Goal: Find specific page/section: Find specific page/section

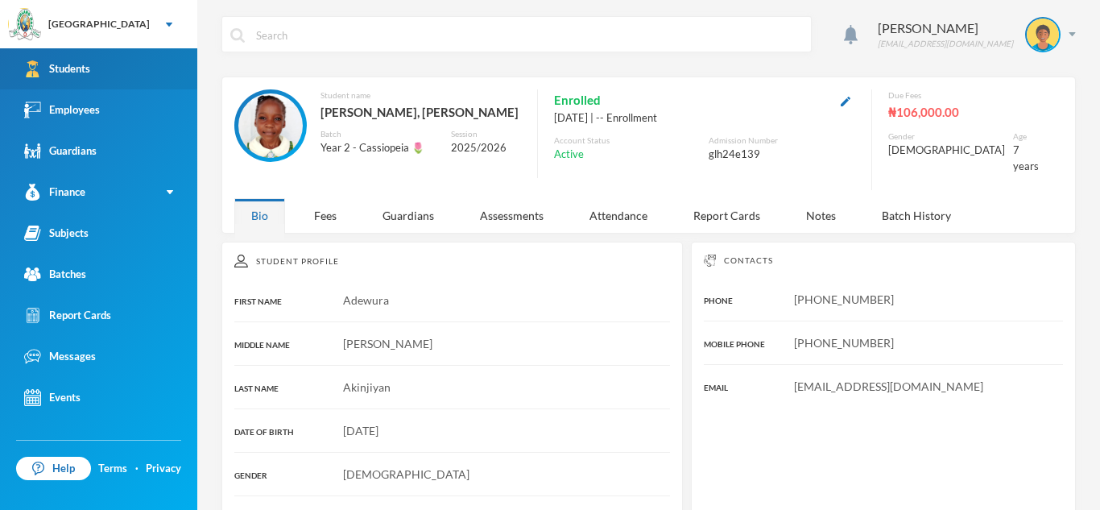
click at [101, 79] on link "Students" at bounding box center [98, 68] width 197 height 41
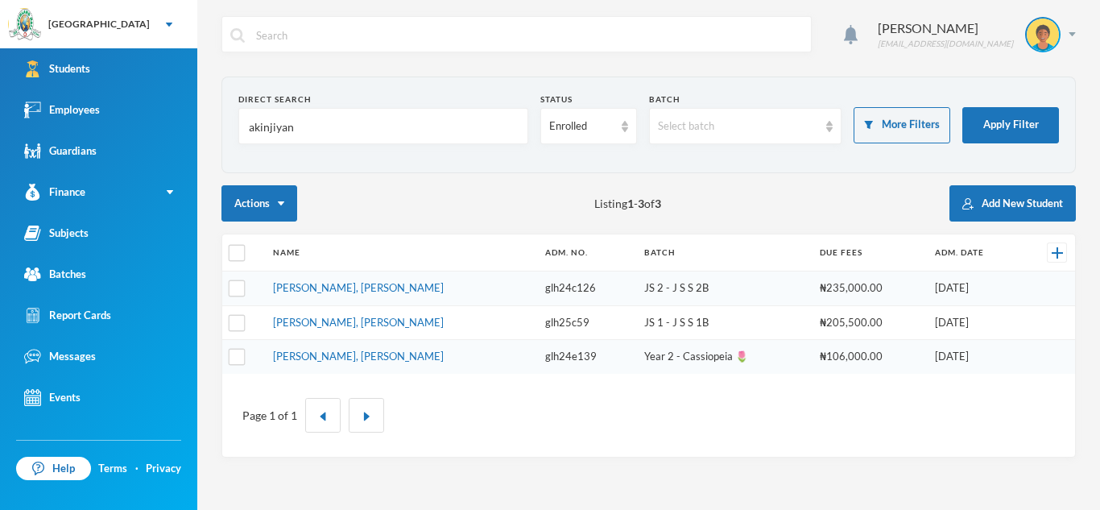
click at [299, 129] on input "akinjiyan" at bounding box center [383, 127] width 272 height 36
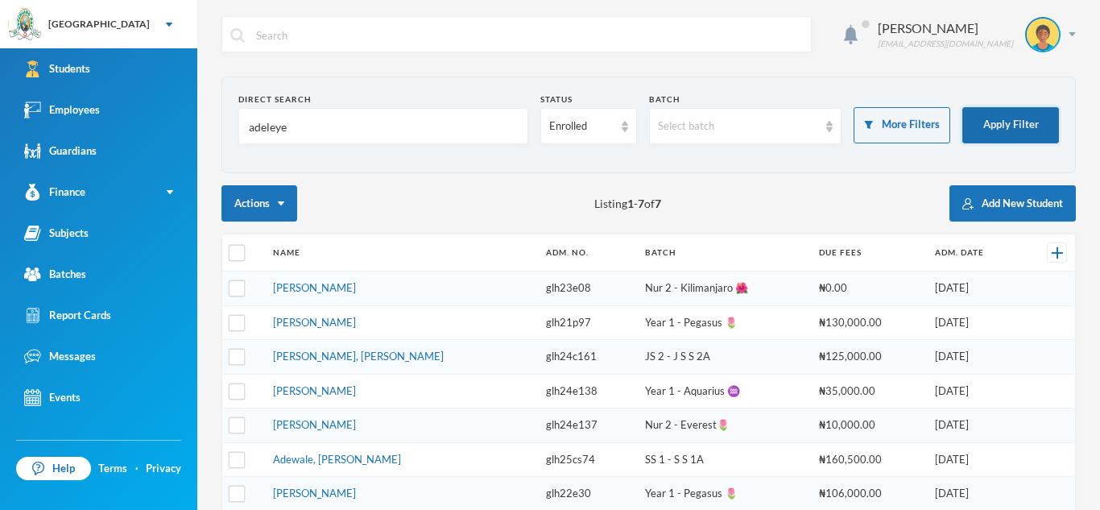
type input "adeleye"
click at [1002, 118] on button "Apply Filter" at bounding box center [1010, 125] width 97 height 36
click at [356, 287] on link "[PERSON_NAME]" at bounding box center [314, 287] width 83 height 13
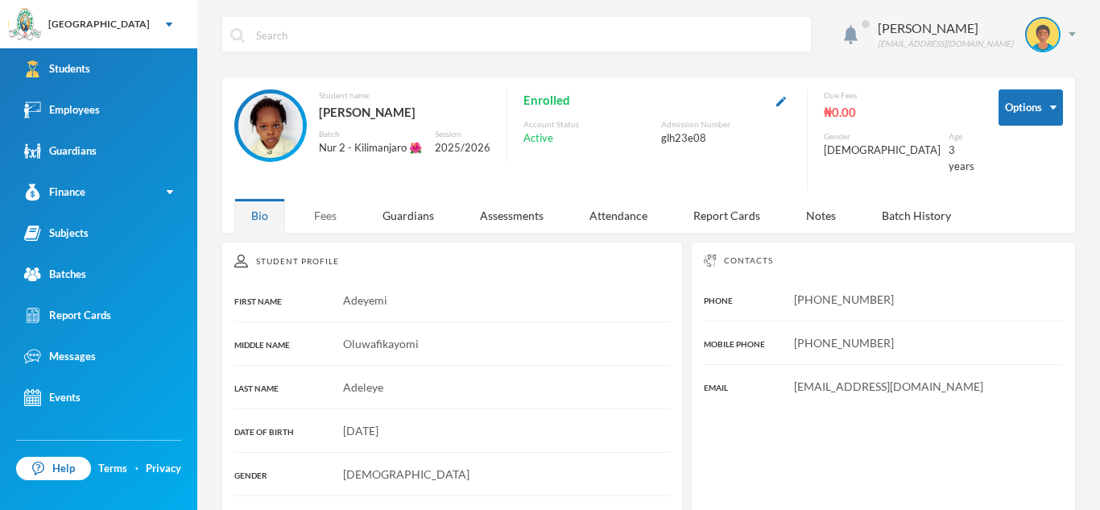
click at [326, 210] on div "Fees" at bounding box center [325, 215] width 56 height 35
